Goal: Check status

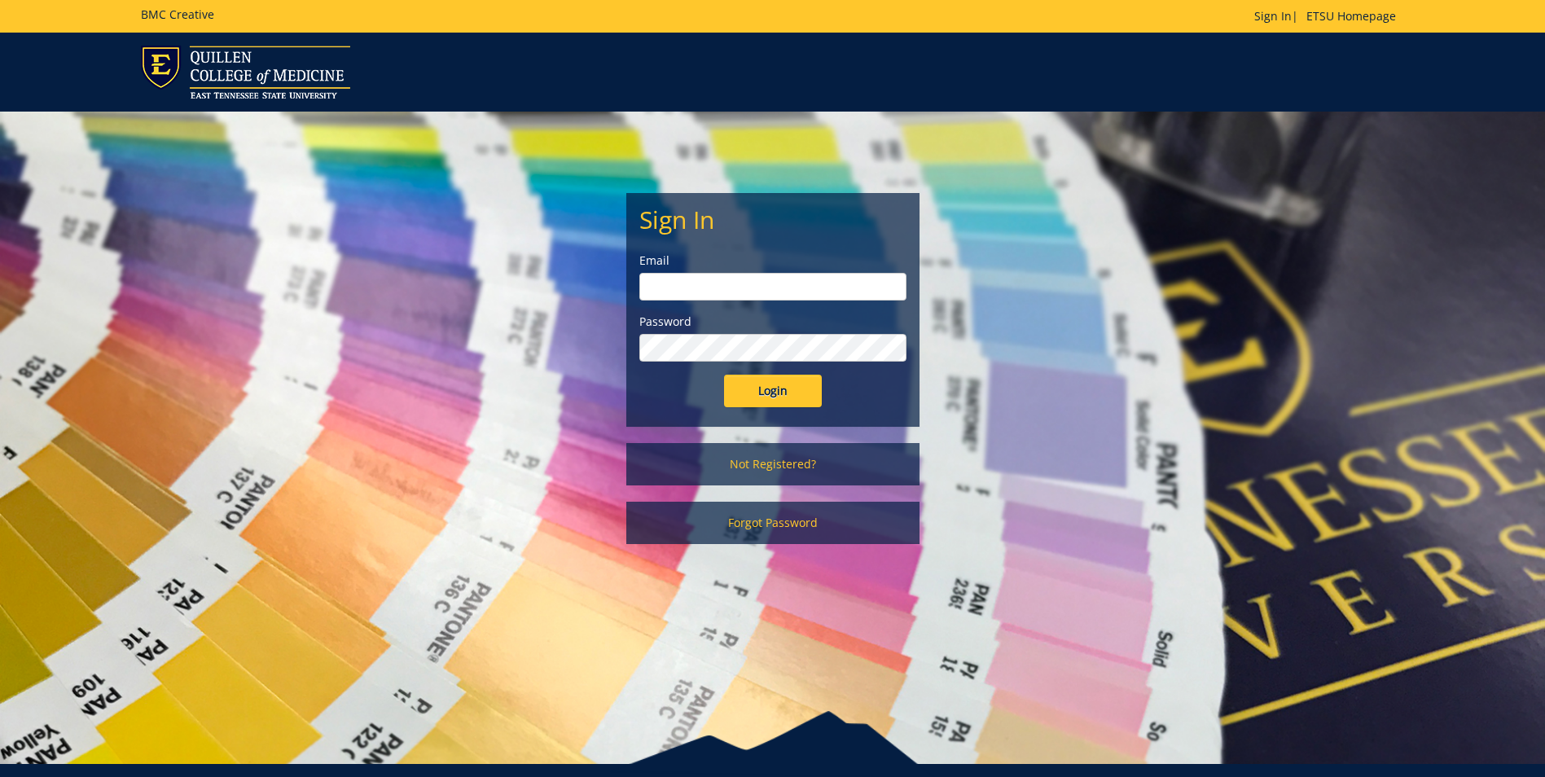
type input "taylormr1@etsu.edu"
click at [741, 389] on input "Login" at bounding box center [773, 391] width 98 height 33
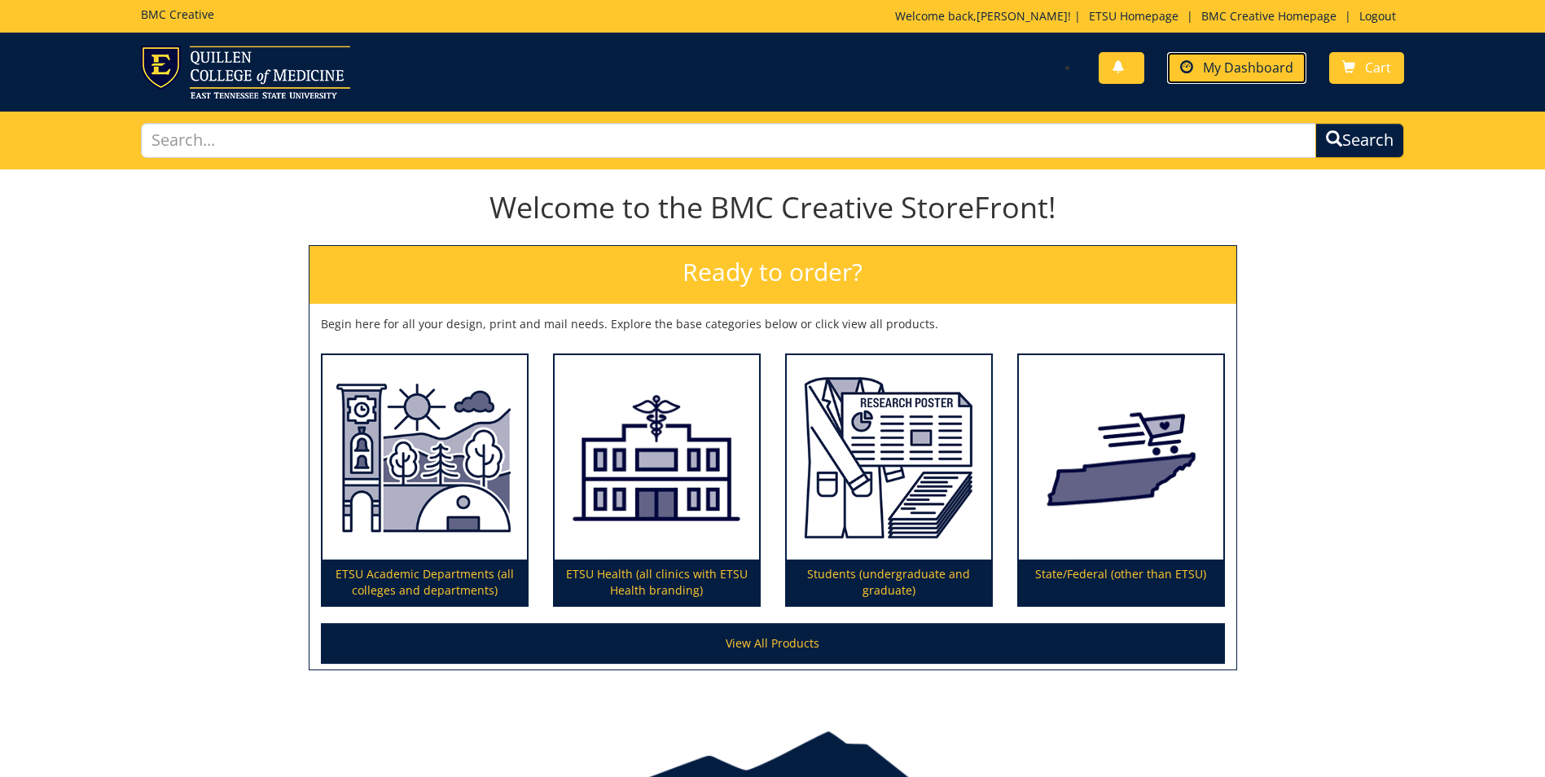
click at [1232, 74] on span "My Dashboard" at bounding box center [1248, 68] width 90 height 18
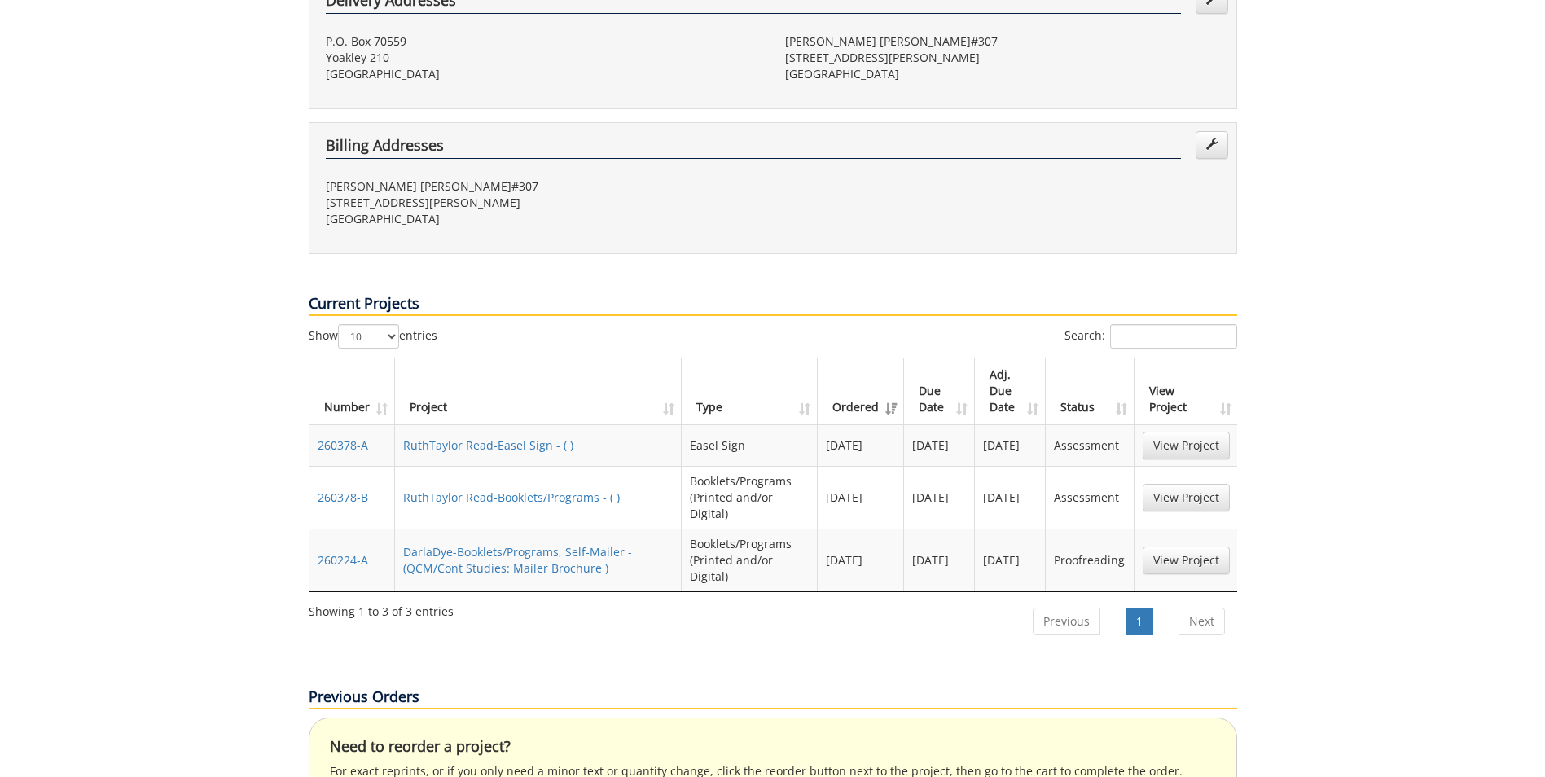
scroll to position [511, 0]
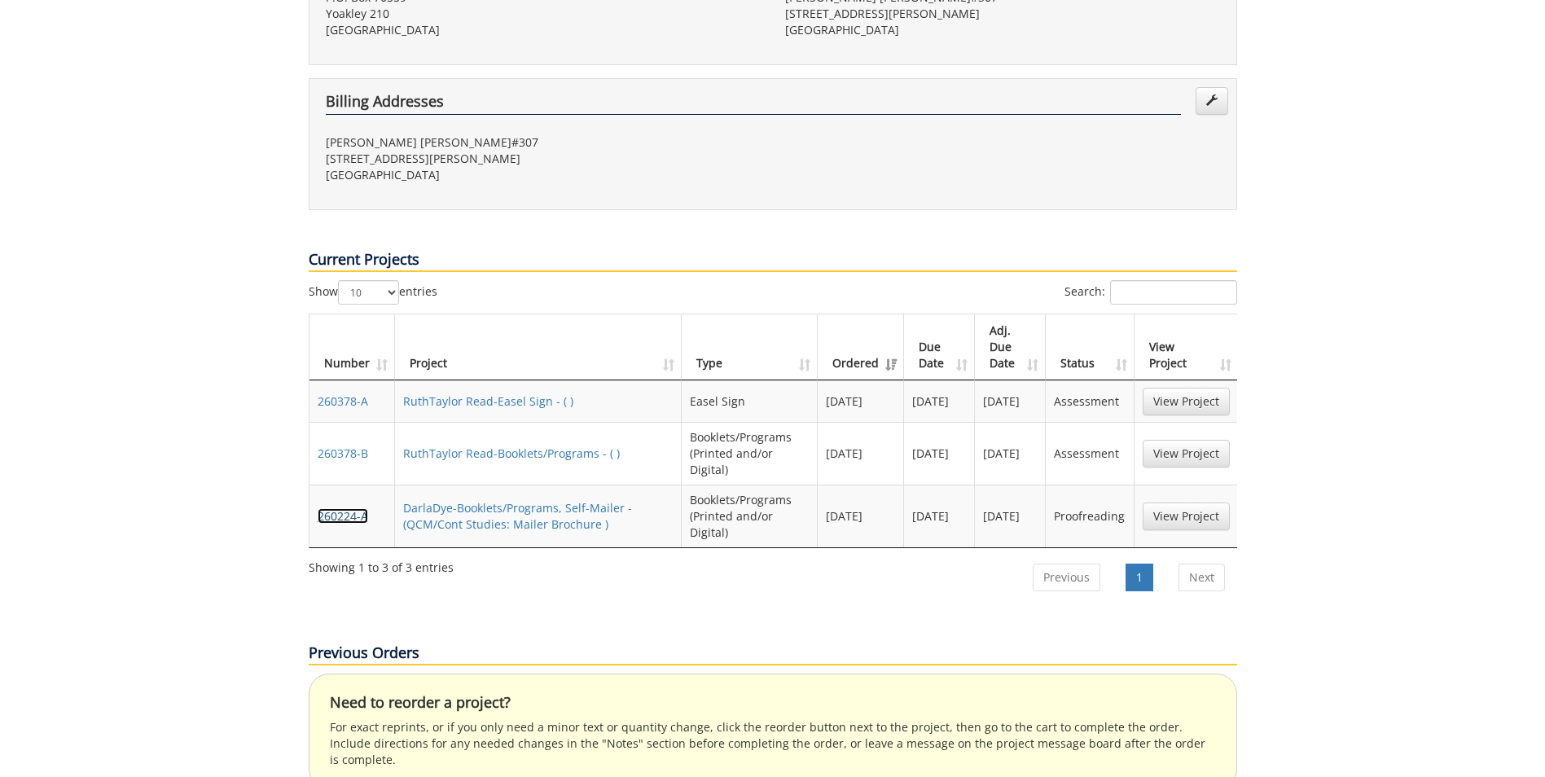
click at [325, 508] on link "260224-A" at bounding box center [343, 515] width 51 height 15
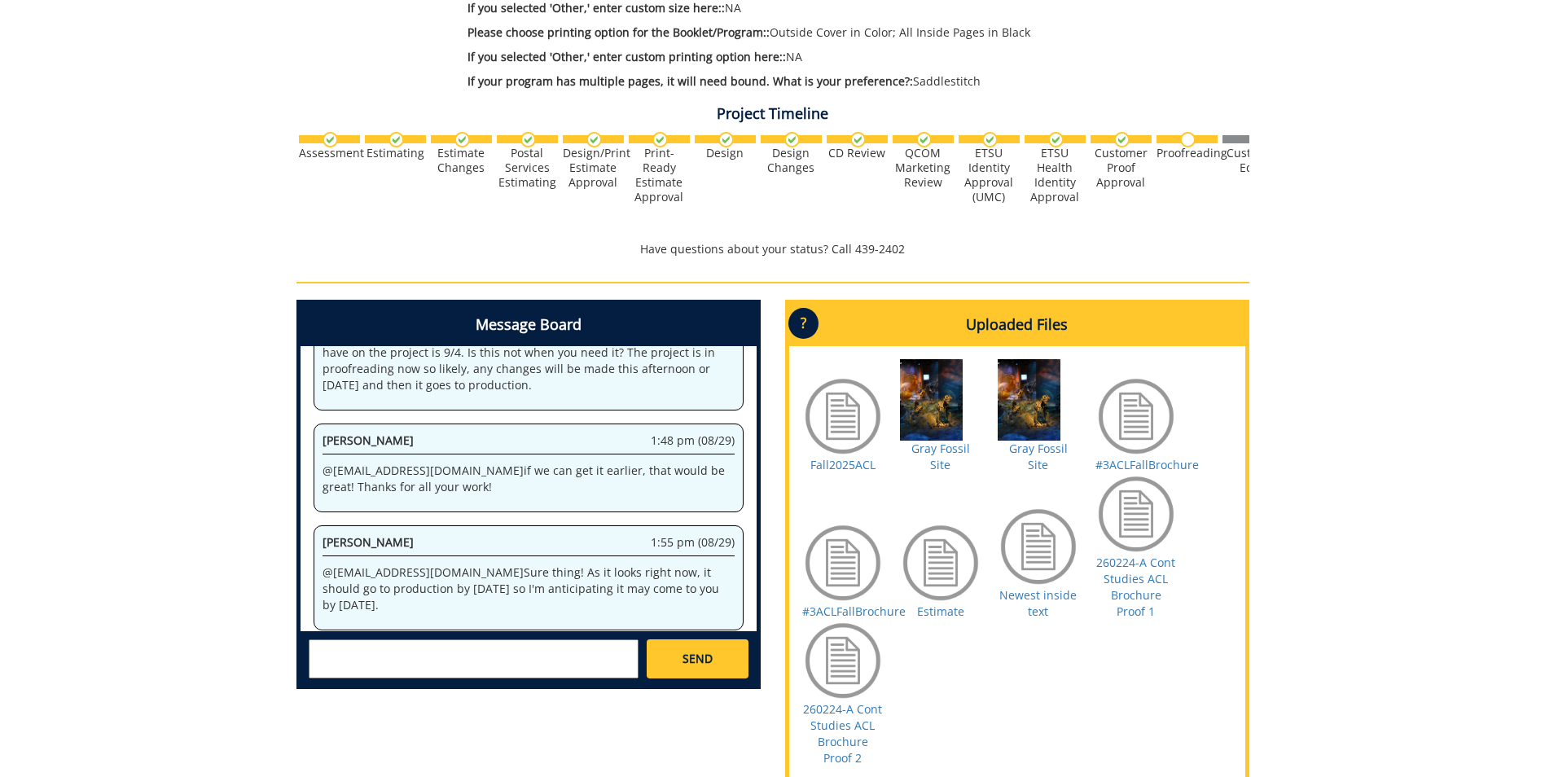
scroll to position [576, 0]
